Goal: Transaction & Acquisition: Purchase product/service

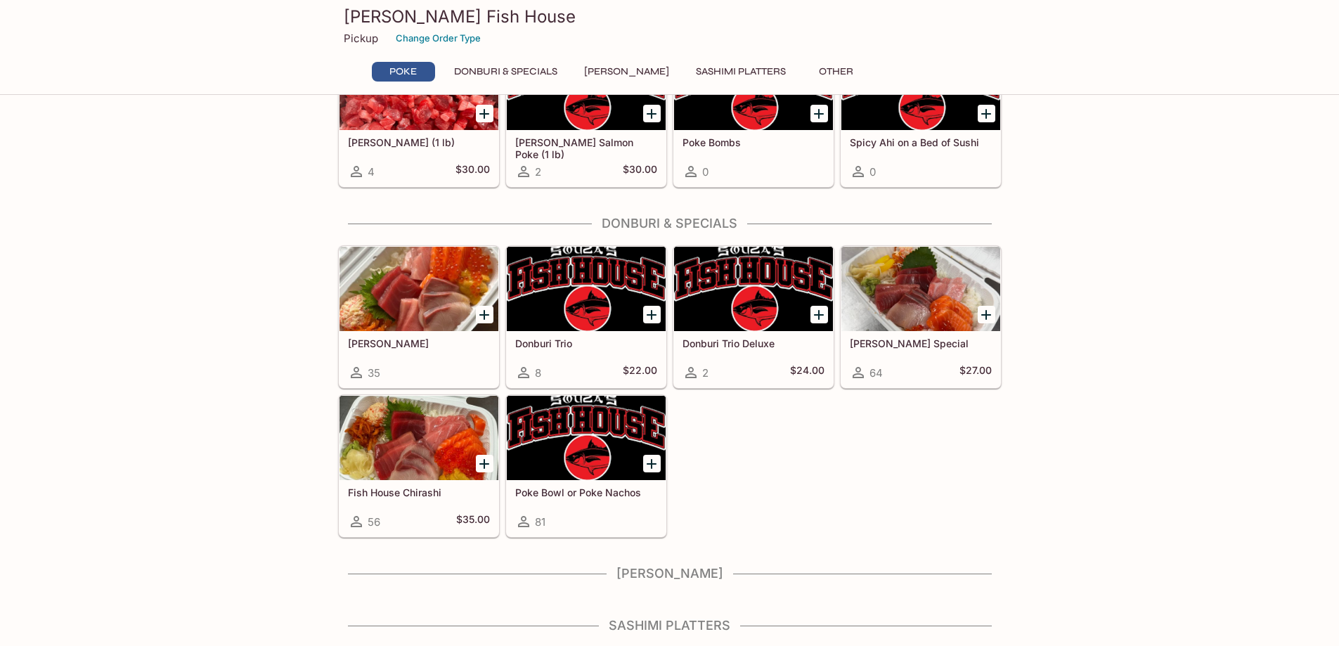
scroll to position [141, 0]
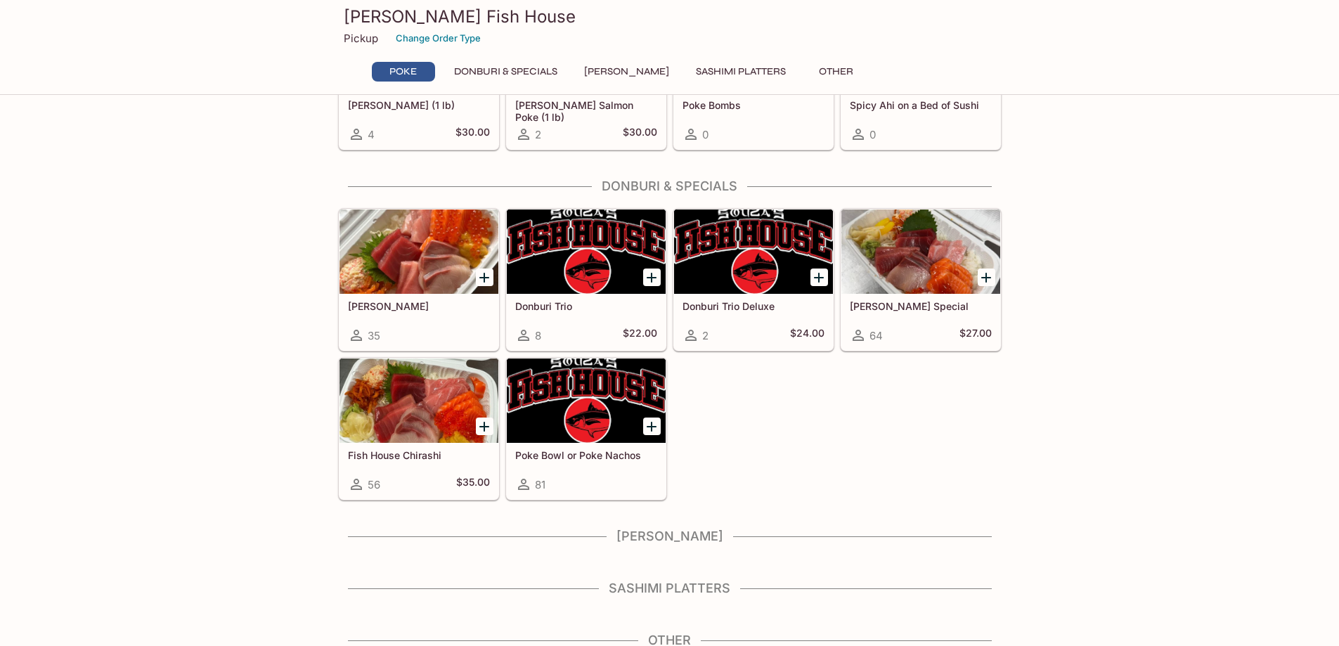
click at [928, 319] on div "[PERSON_NAME] Special 64 $27.00" at bounding box center [920, 322] width 159 height 56
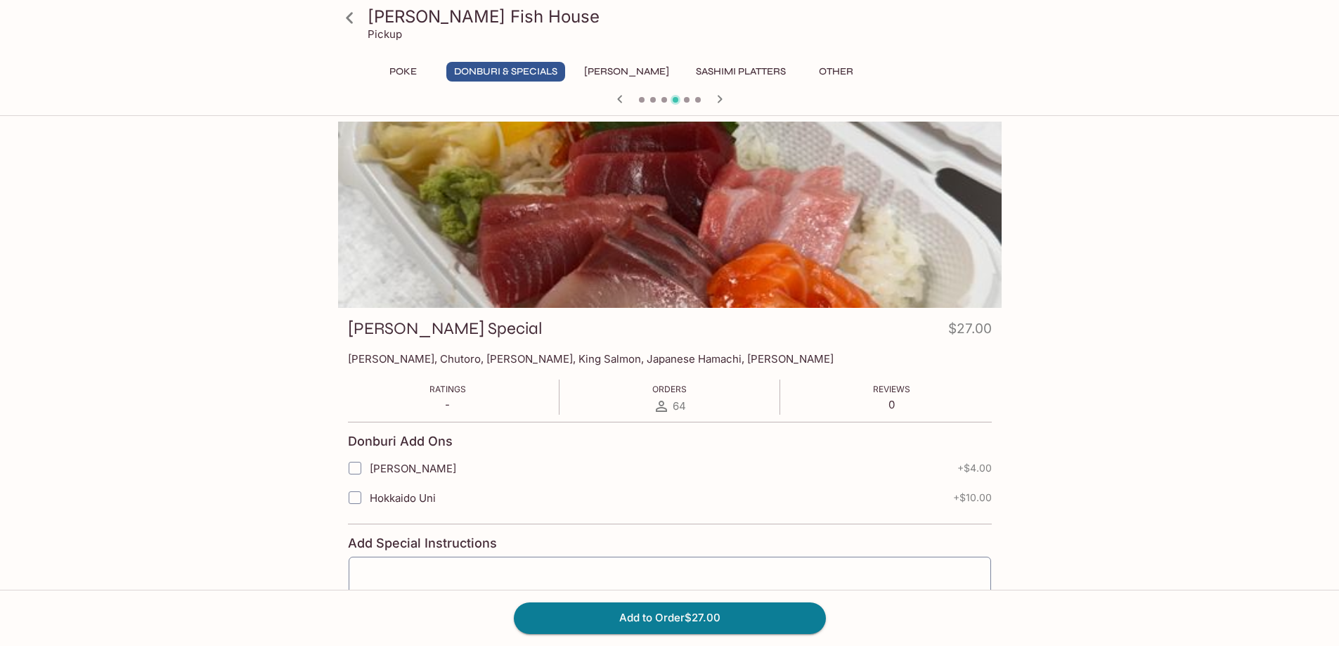
click at [396, 67] on button "Poke" at bounding box center [403, 72] width 63 height 20
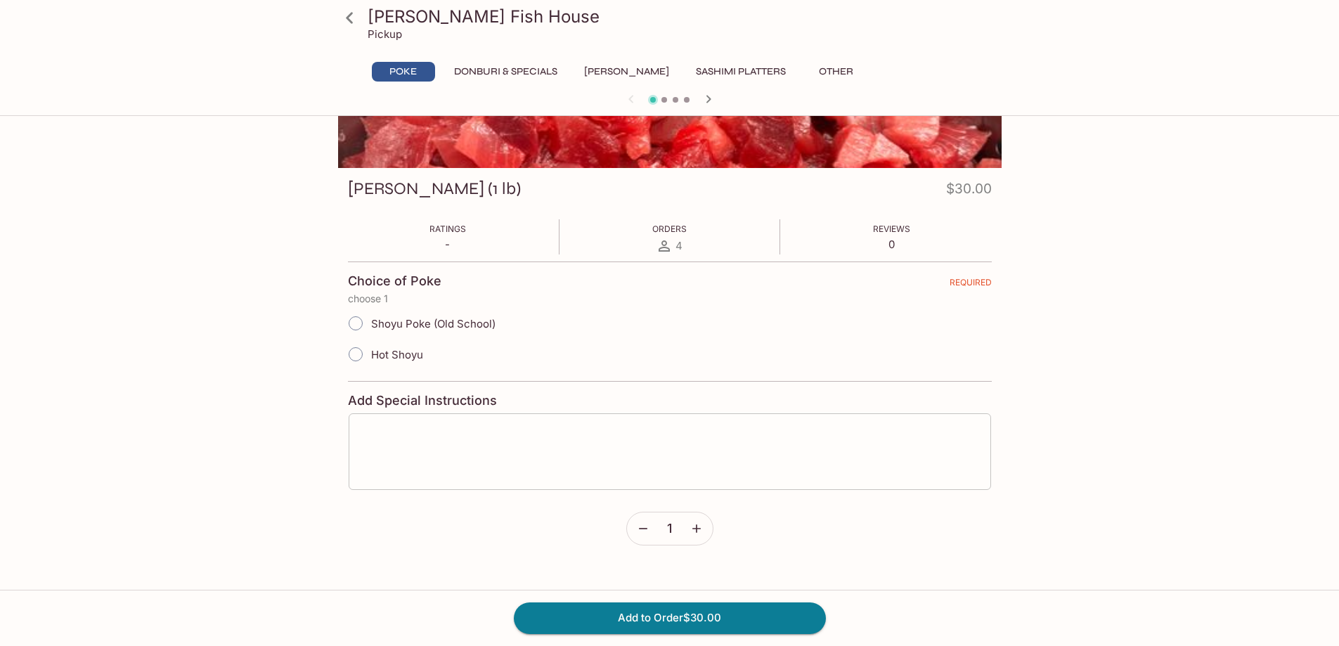
scroll to position [141, 0]
click at [377, 350] on span "Hot Shoyu" at bounding box center [397, 353] width 52 height 13
click at [370, 350] on input "Hot Shoyu" at bounding box center [356, 354] width 30 height 30
radio input "true"
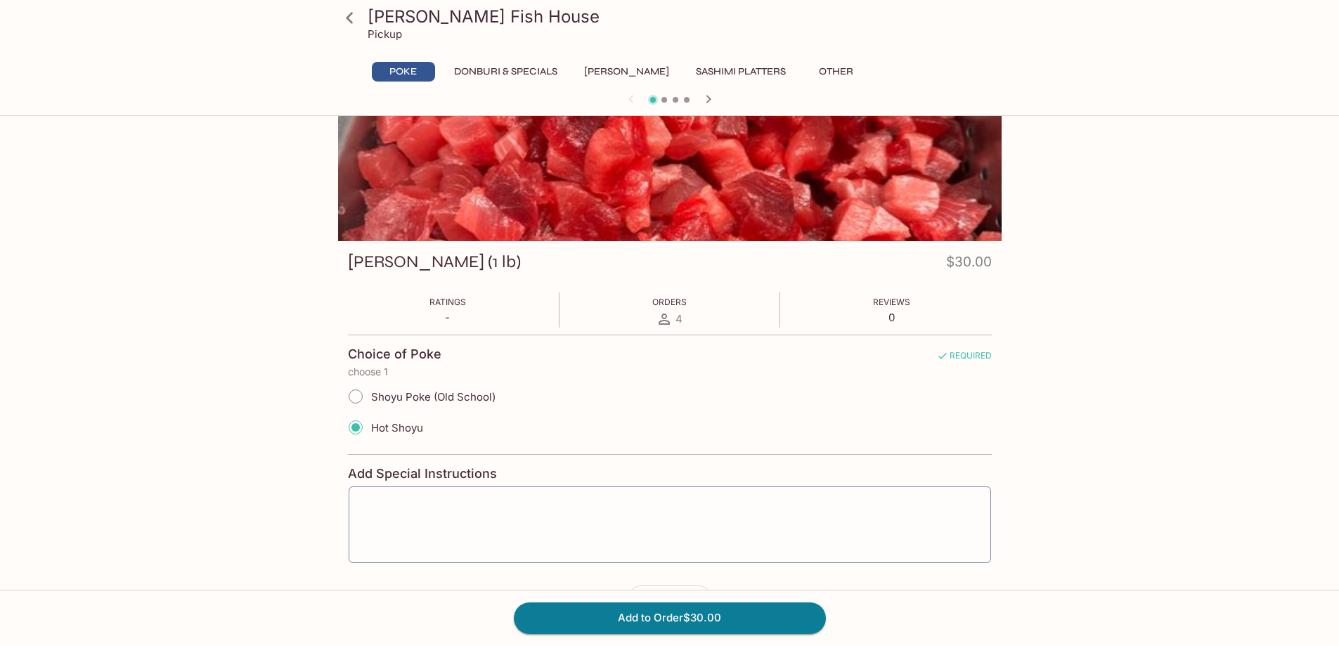
scroll to position [0, 0]
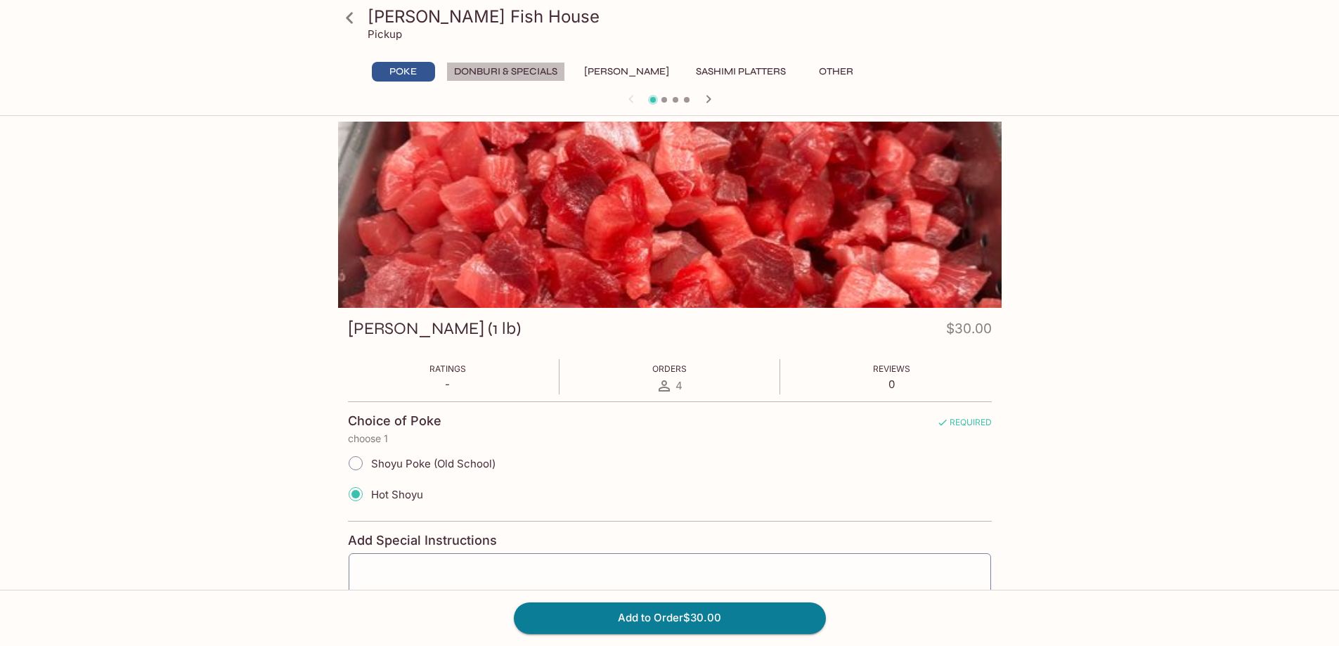
click at [506, 69] on button "Donburi & Specials" at bounding box center [505, 72] width 119 height 20
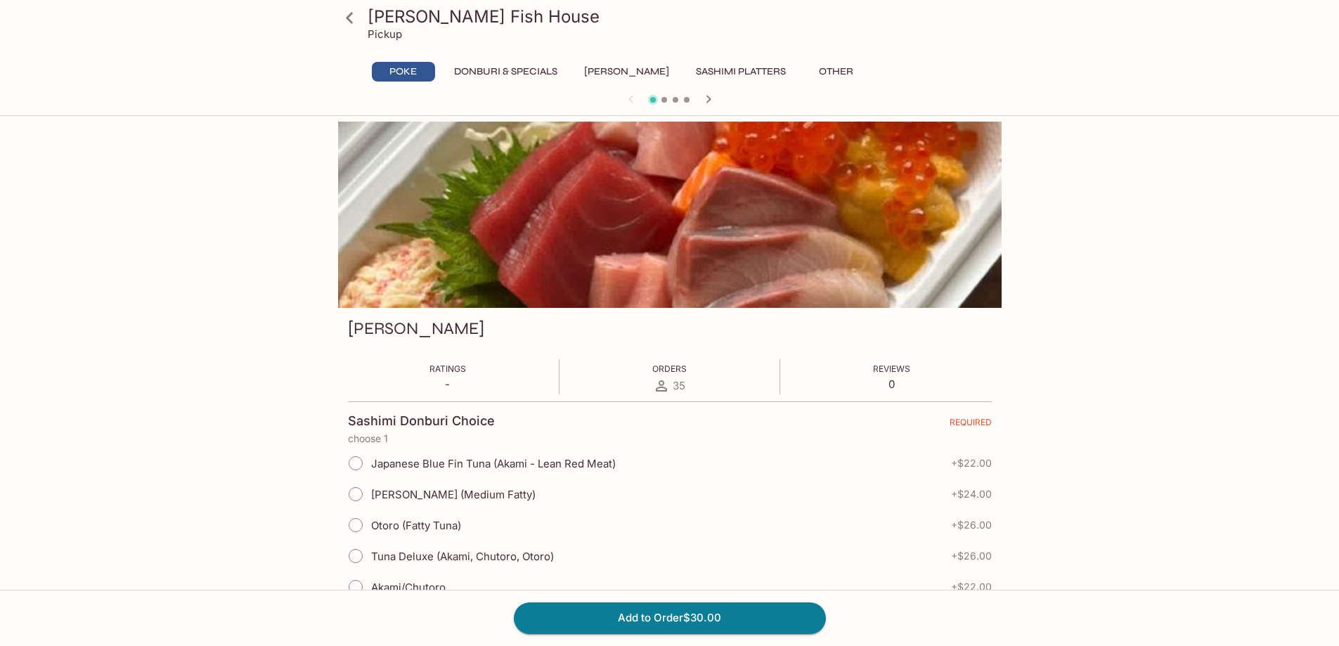
click at [408, 74] on button "Poke" at bounding box center [403, 72] width 63 height 20
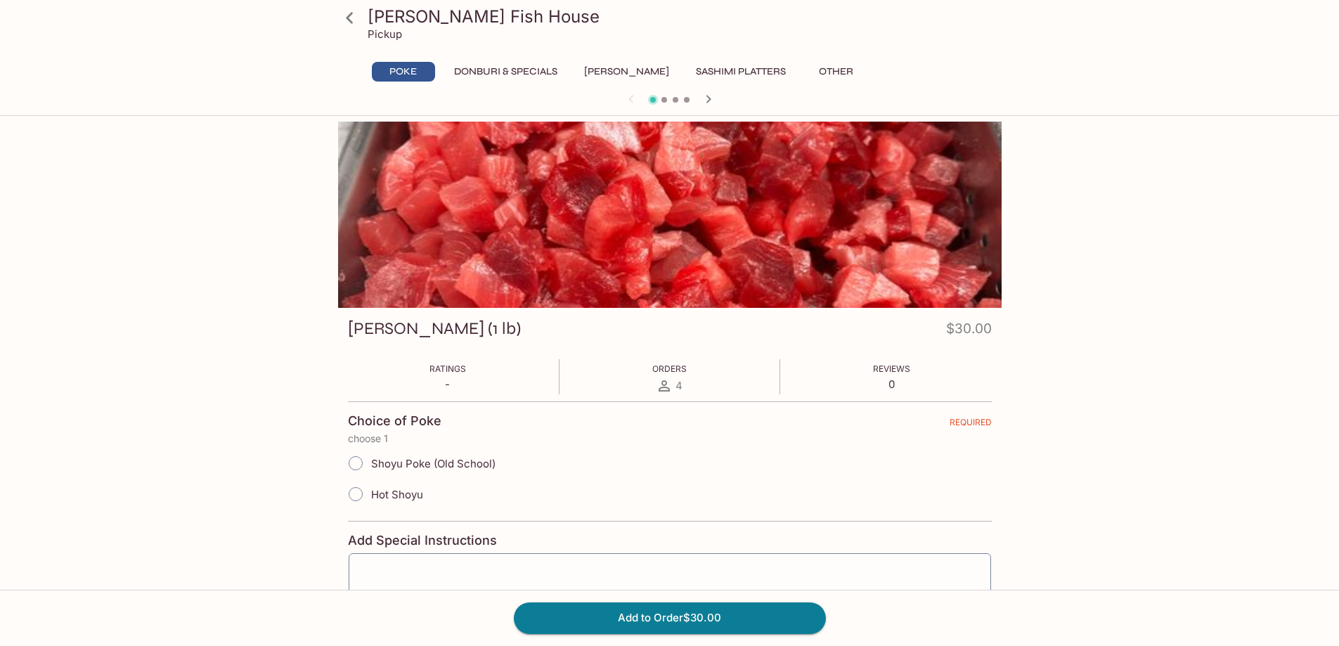
click at [626, 76] on button "[PERSON_NAME]" at bounding box center [626, 72] width 100 height 20
click at [623, 72] on button "[PERSON_NAME]" at bounding box center [626, 72] width 100 height 20
click at [623, 71] on button "[PERSON_NAME]" at bounding box center [626, 72] width 100 height 20
click at [623, 70] on button "[PERSON_NAME]" at bounding box center [626, 72] width 100 height 20
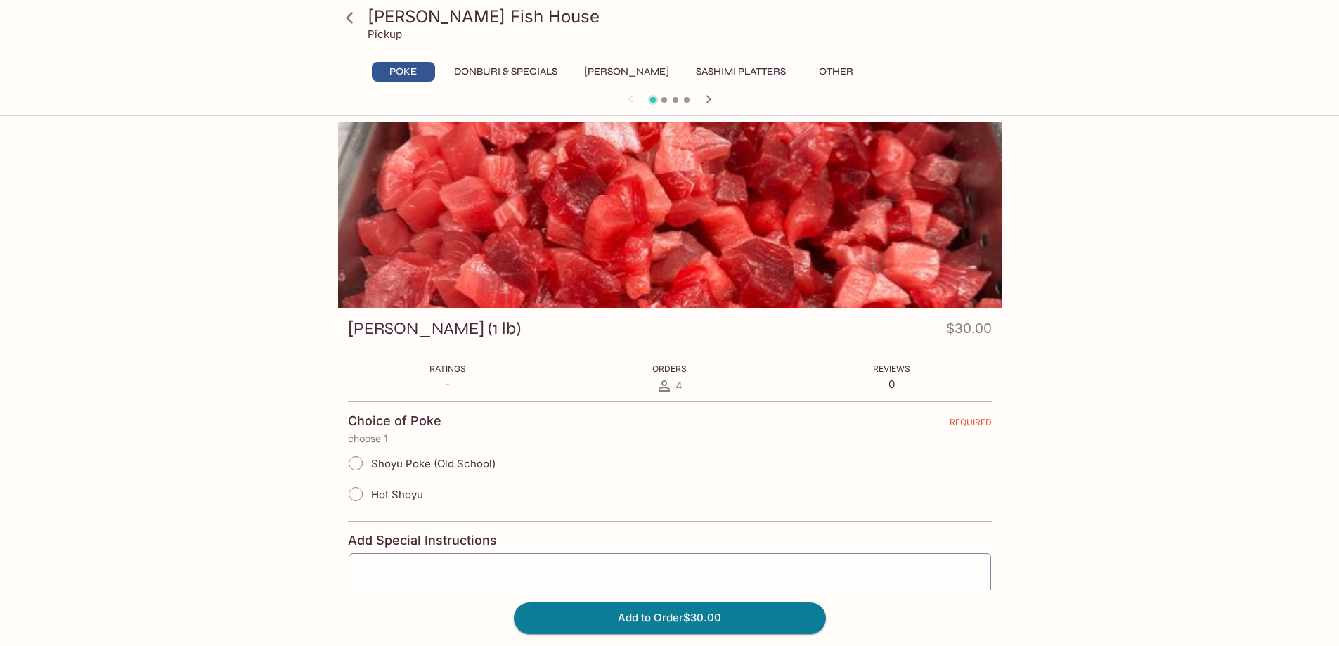
click at [517, 67] on button "Donburi & Specials" at bounding box center [505, 72] width 119 height 20
